Goal: Navigation & Orientation: Understand site structure

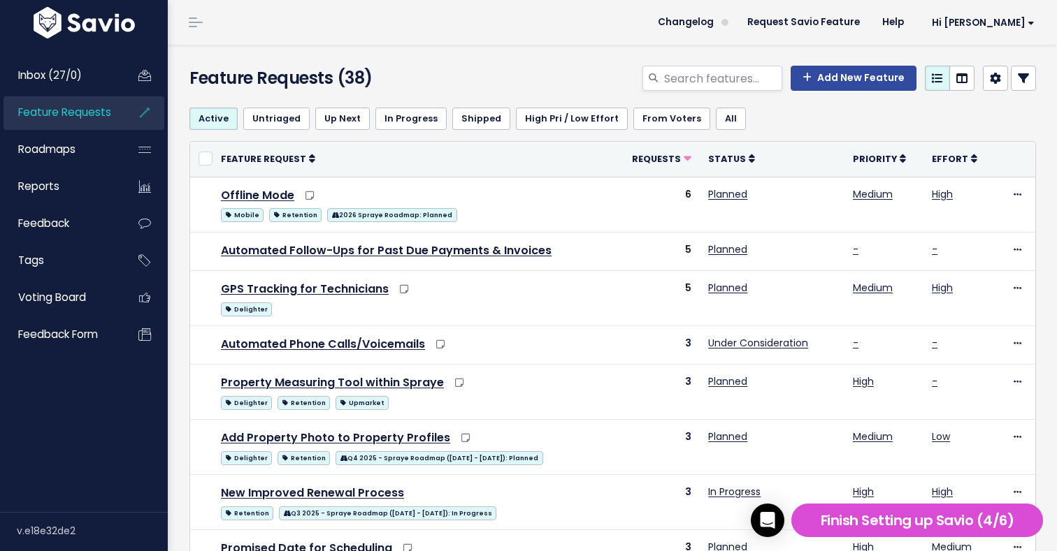
scroll to position [3, 0]
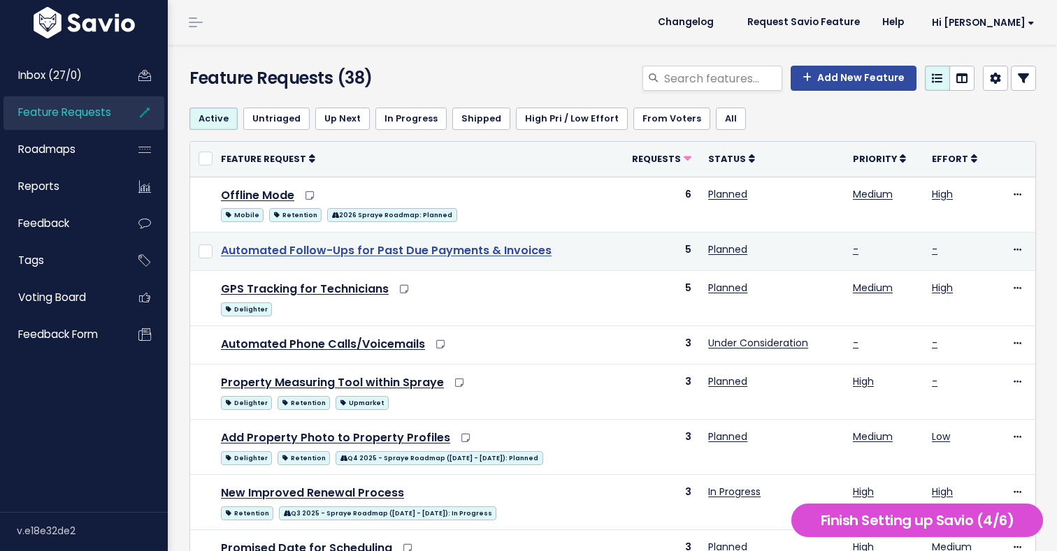
scroll to position [3, 0]
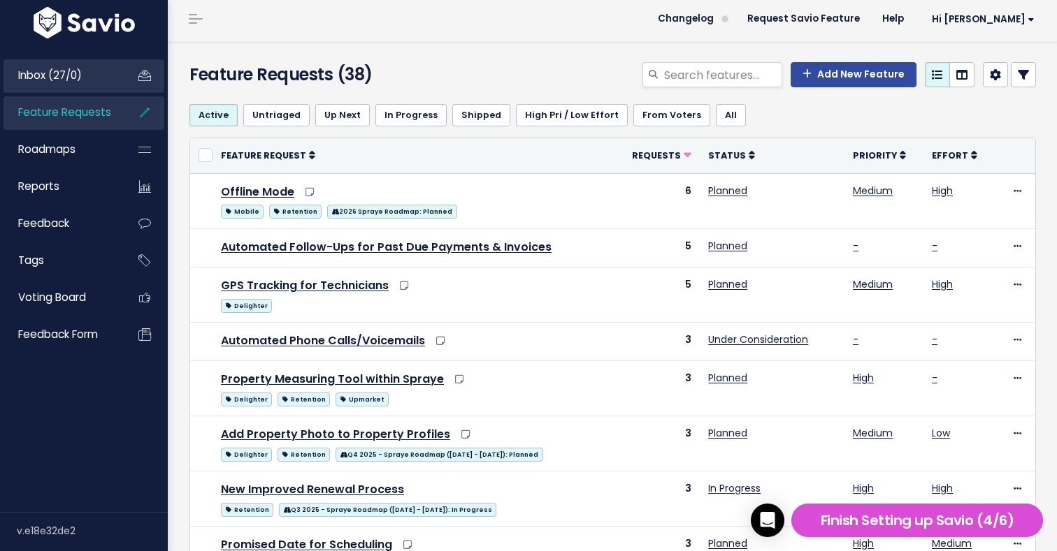
click at [58, 78] on span "Inbox (27/0)" at bounding box center [50, 75] width 64 height 15
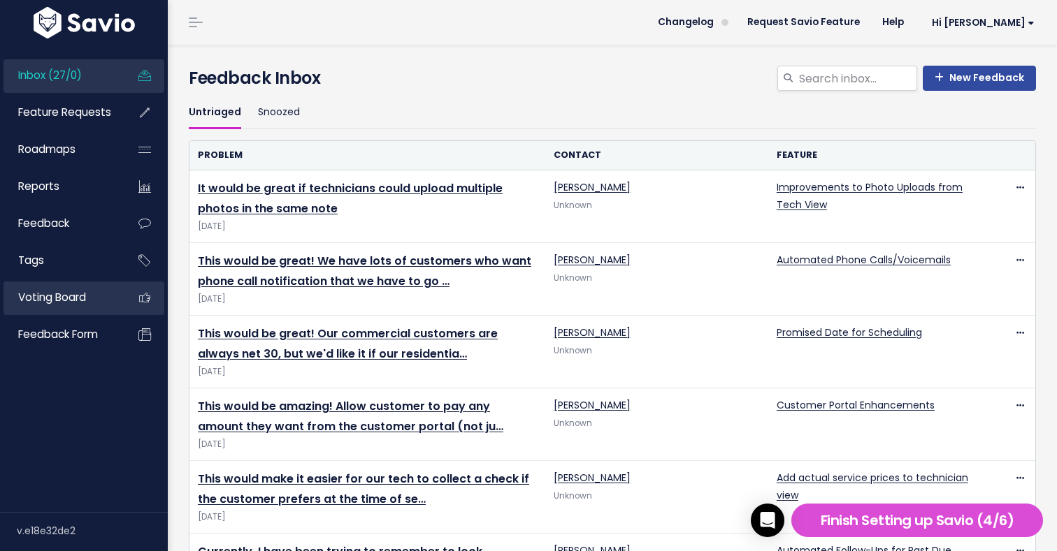
click at [68, 308] on link "Voting Board" at bounding box center [59, 298] width 113 height 32
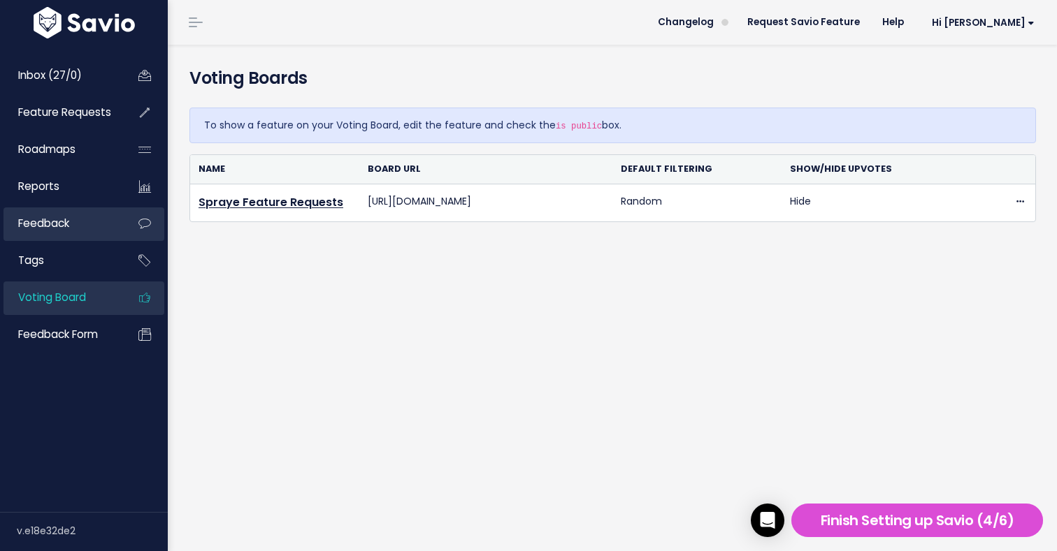
click at [80, 222] on link "Feedback" at bounding box center [59, 224] width 113 height 32
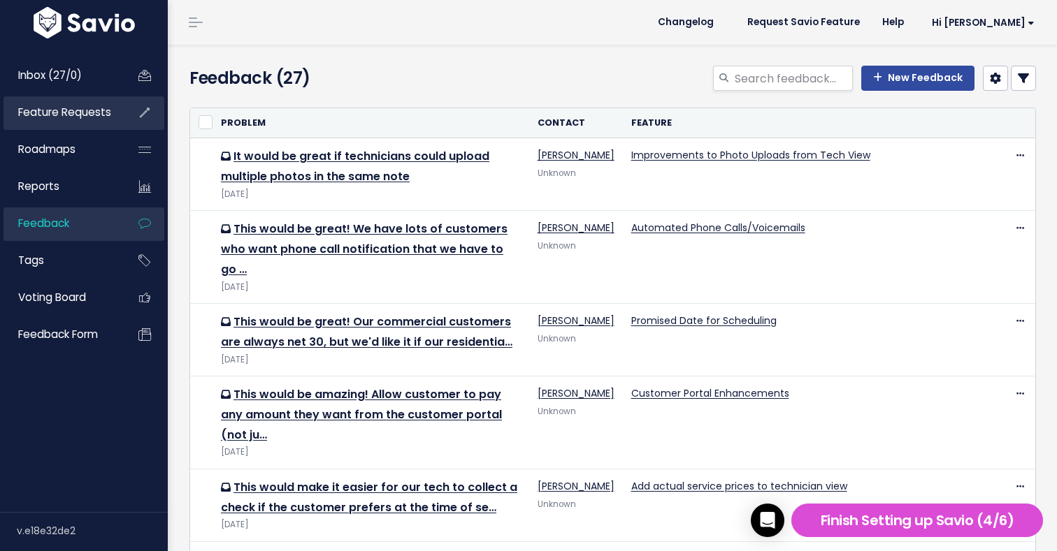
click at [89, 110] on span "Feature Requests" at bounding box center [64, 112] width 93 height 15
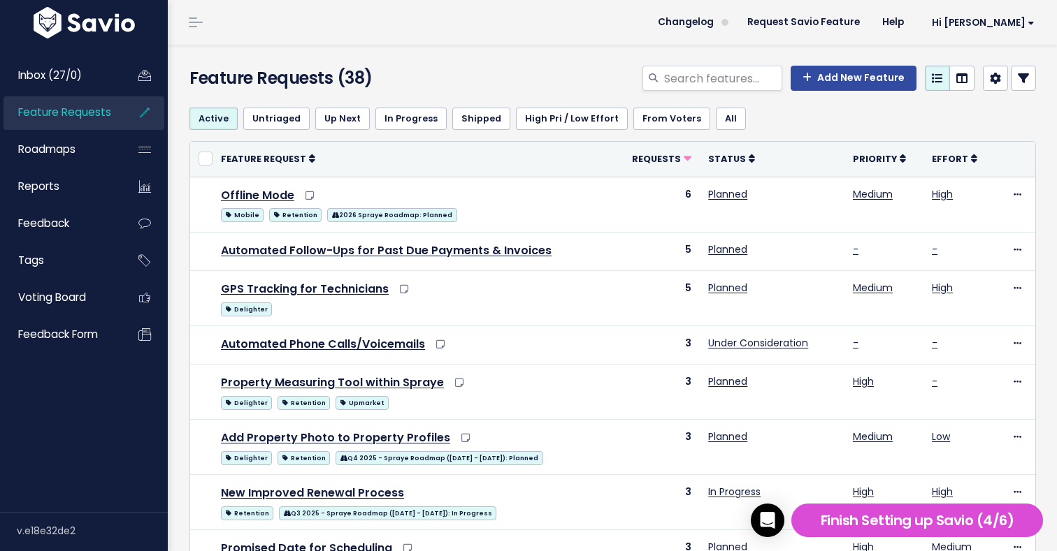
click at [519, 159] on th "Feature Request" at bounding box center [414, 159] width 405 height 35
click at [564, 53] on div "Feature Requests (38) Add New Feature" at bounding box center [610, 71] width 885 height 52
